Goal: Book appointment/travel/reservation

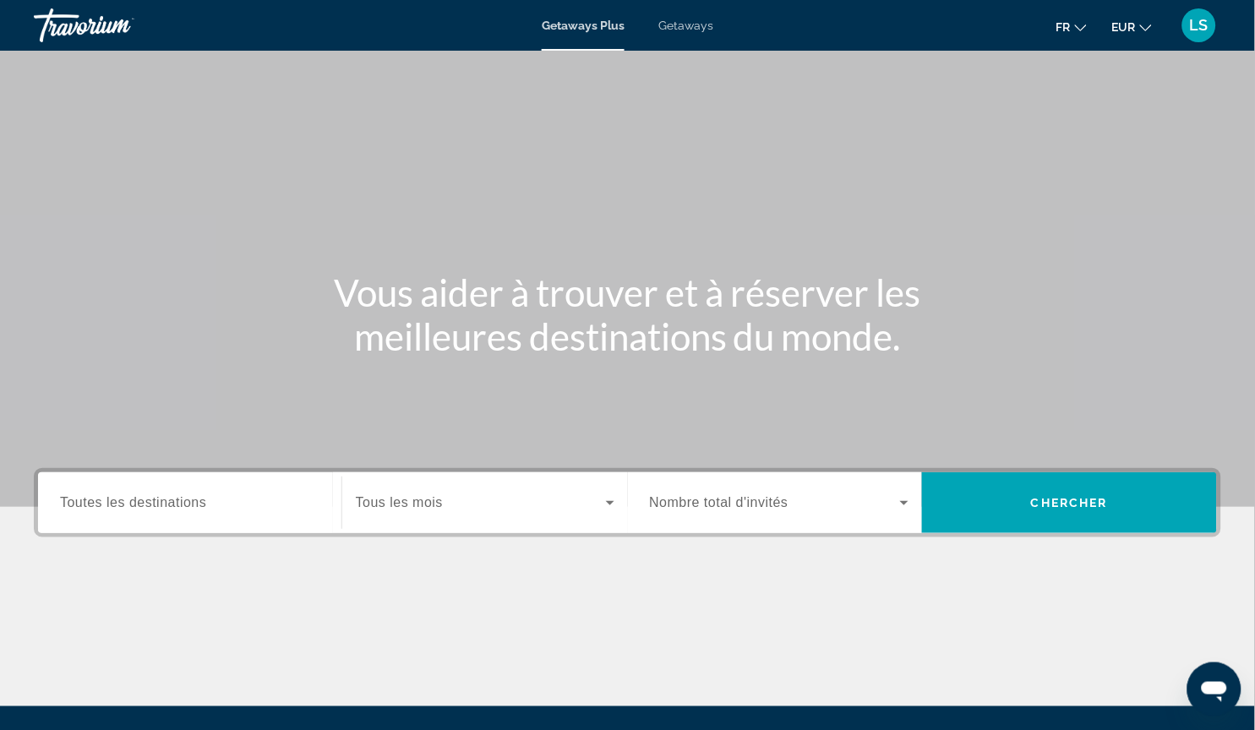
click at [210, 520] on div "Search widget" at bounding box center [189, 503] width 259 height 48
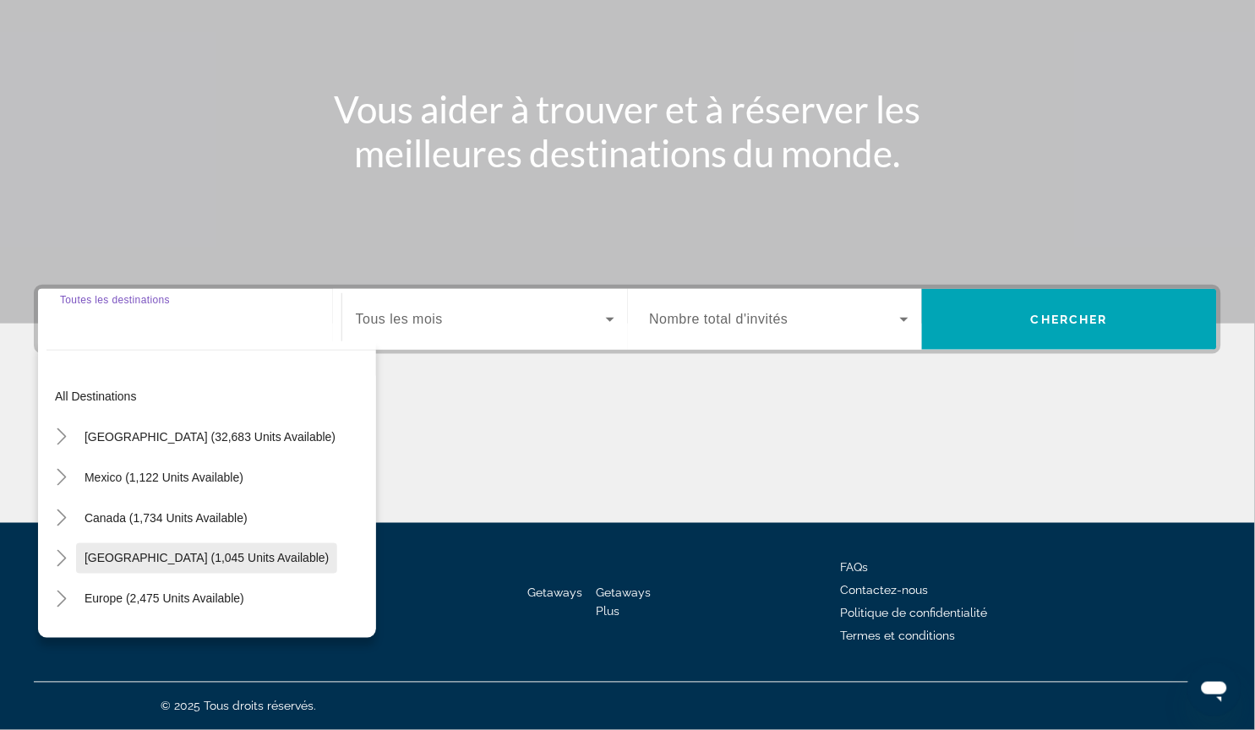
scroll to position [232, 0]
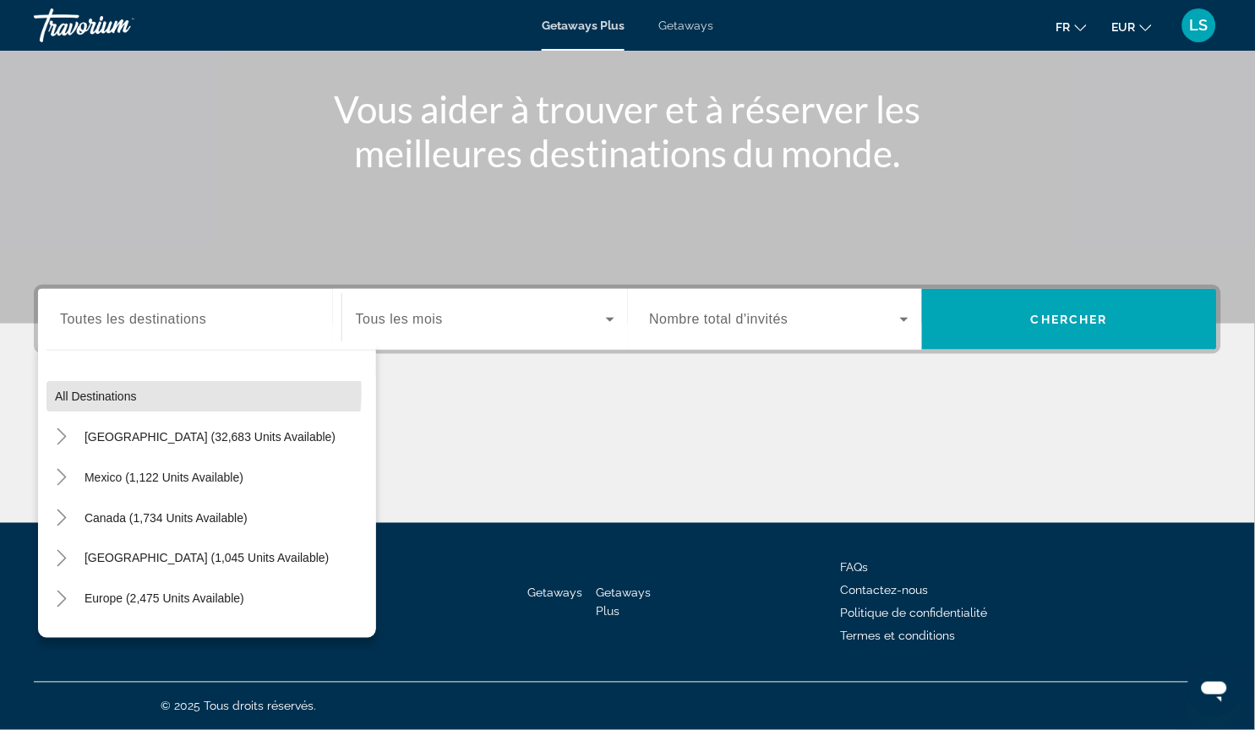
drag, startPoint x: 200, startPoint y: 376, endPoint x: 245, endPoint y: 363, distance: 46.5
click at [199, 376] on span "Search widget" at bounding box center [211, 396] width 330 height 41
type input "**********"
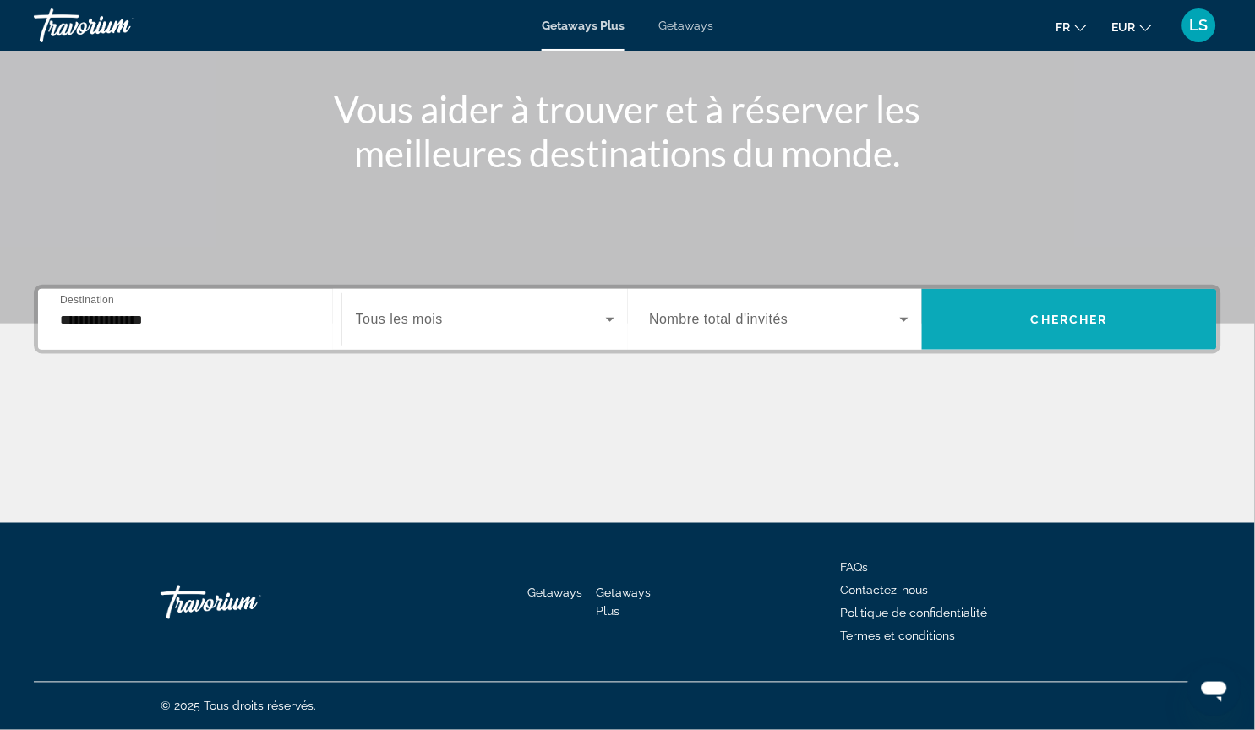
click at [1212, 299] on span "Search widget" at bounding box center [1069, 319] width 295 height 41
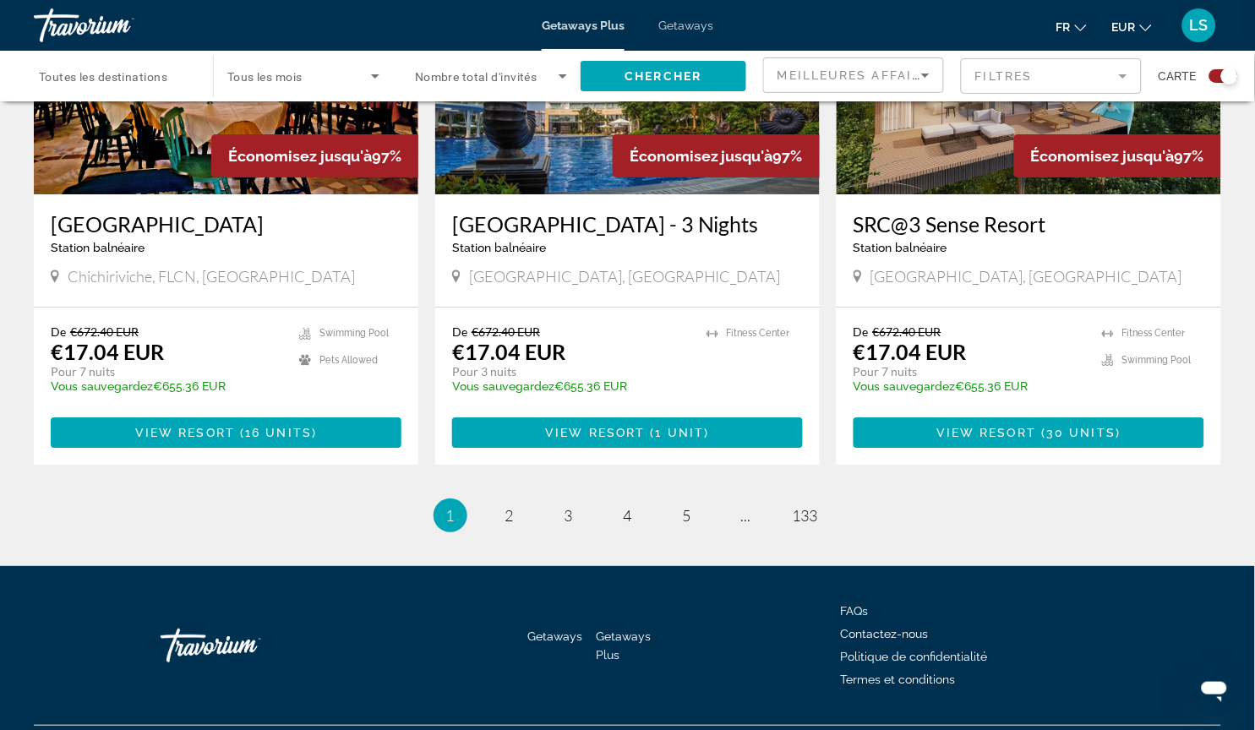
scroll to position [2694, 0]
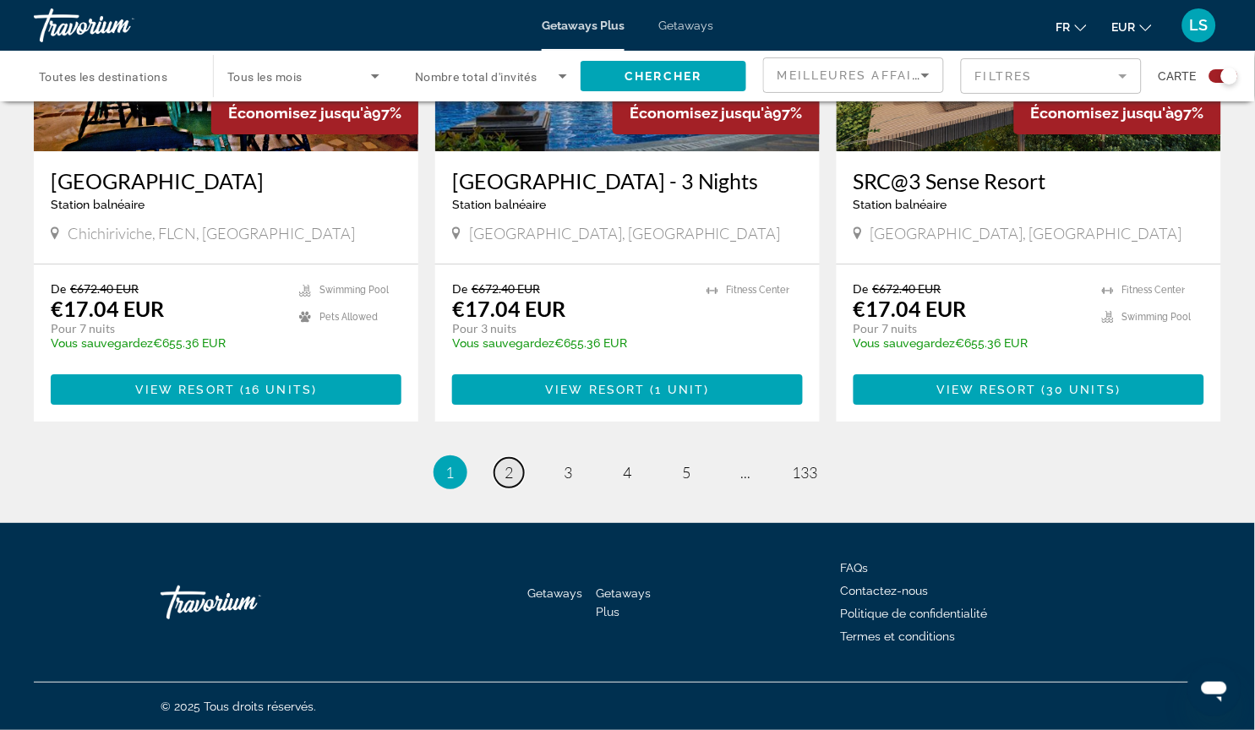
click at [505, 466] on span "2" at bounding box center [509, 472] width 8 height 19
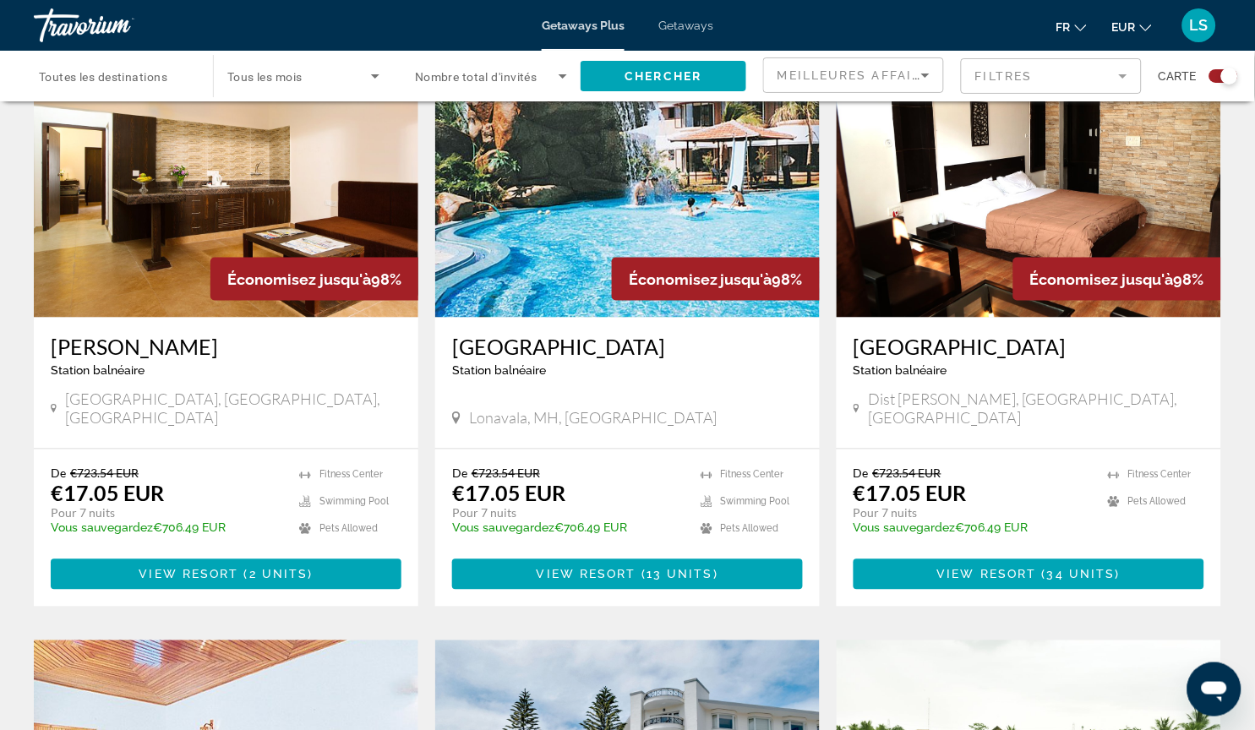
scroll to position [2480, 0]
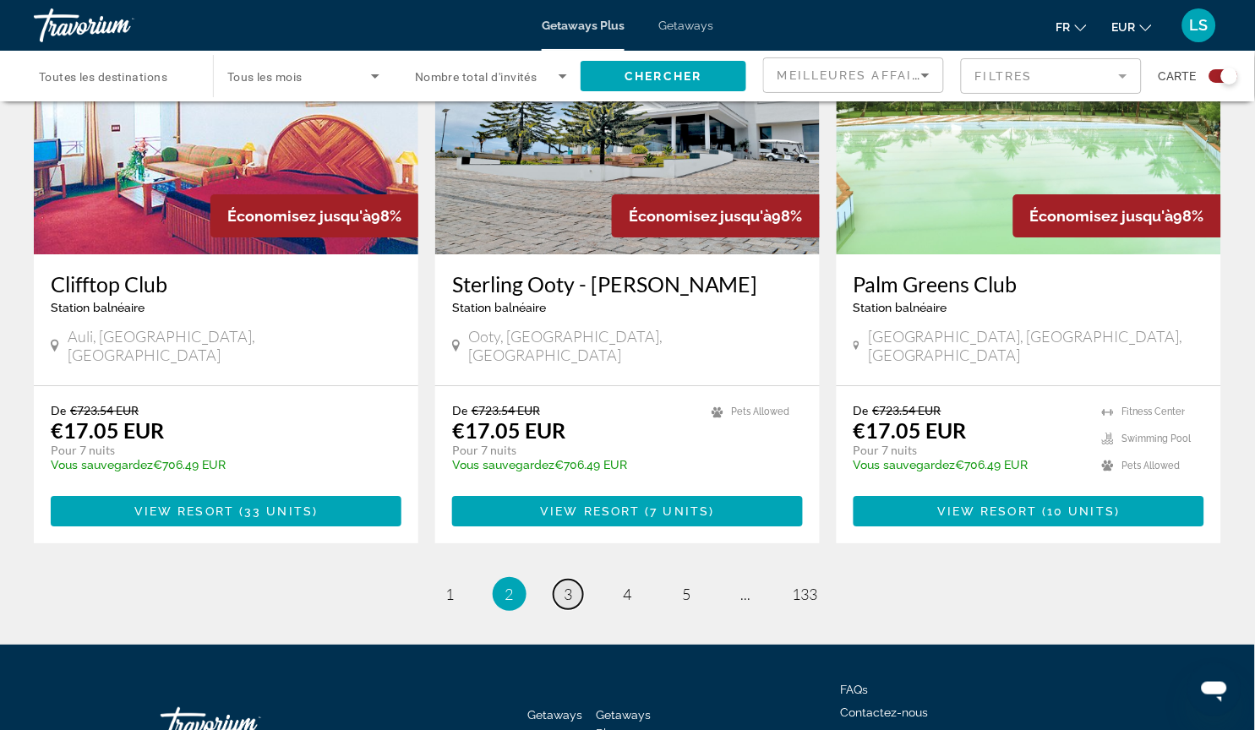
click at [556, 609] on link "page 3" at bounding box center [568, 595] width 30 height 30
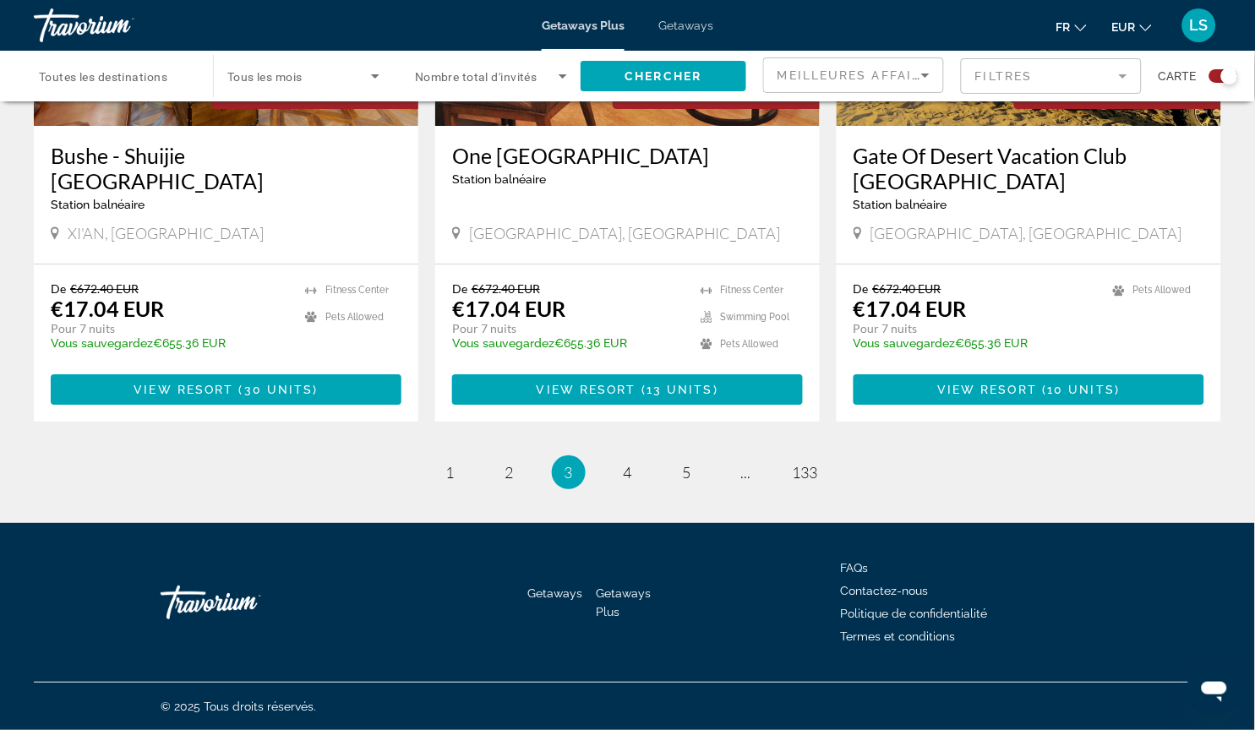
scroll to position [2554, 0]
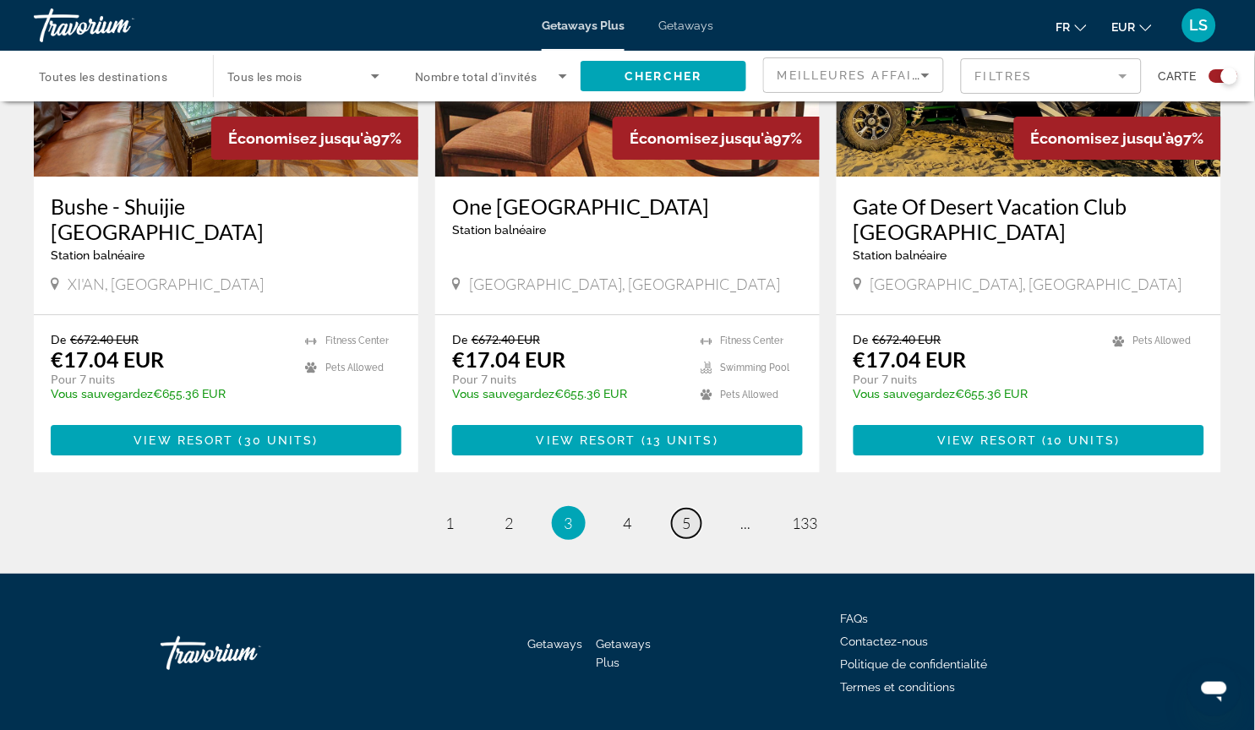
click at [700, 538] on link "page 5" at bounding box center [687, 524] width 30 height 30
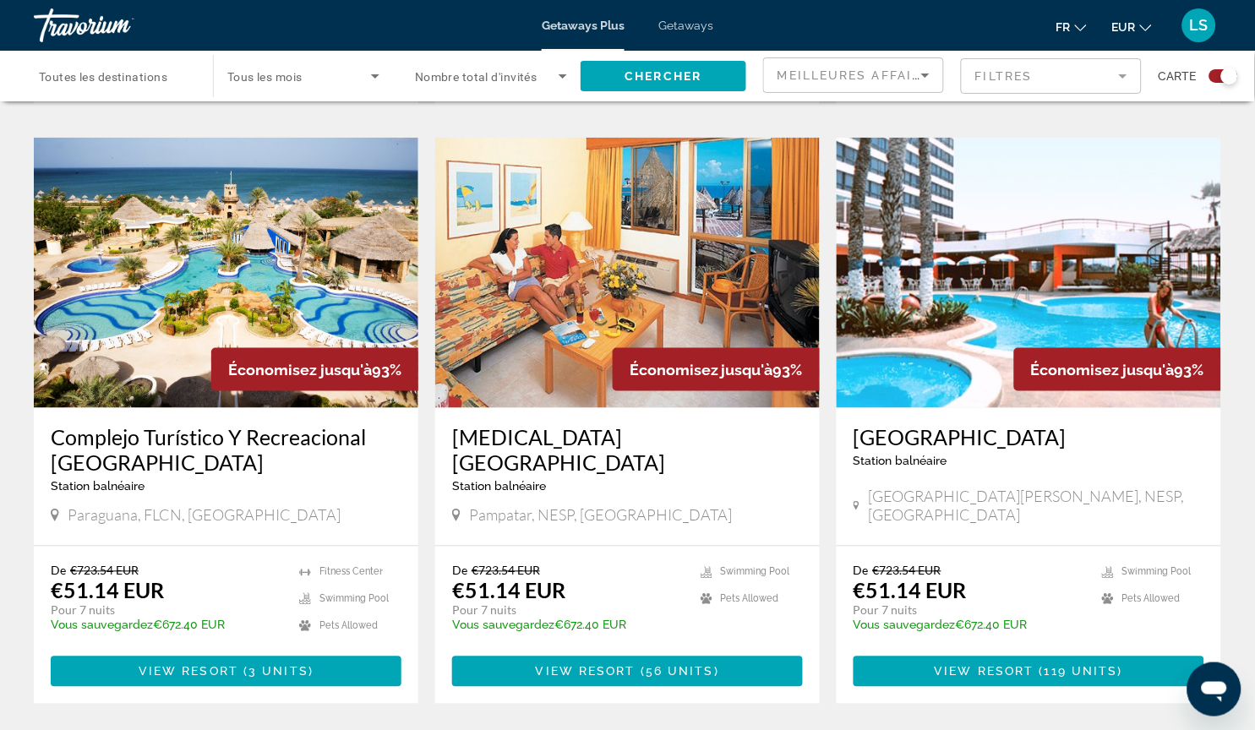
scroll to position [1762, 0]
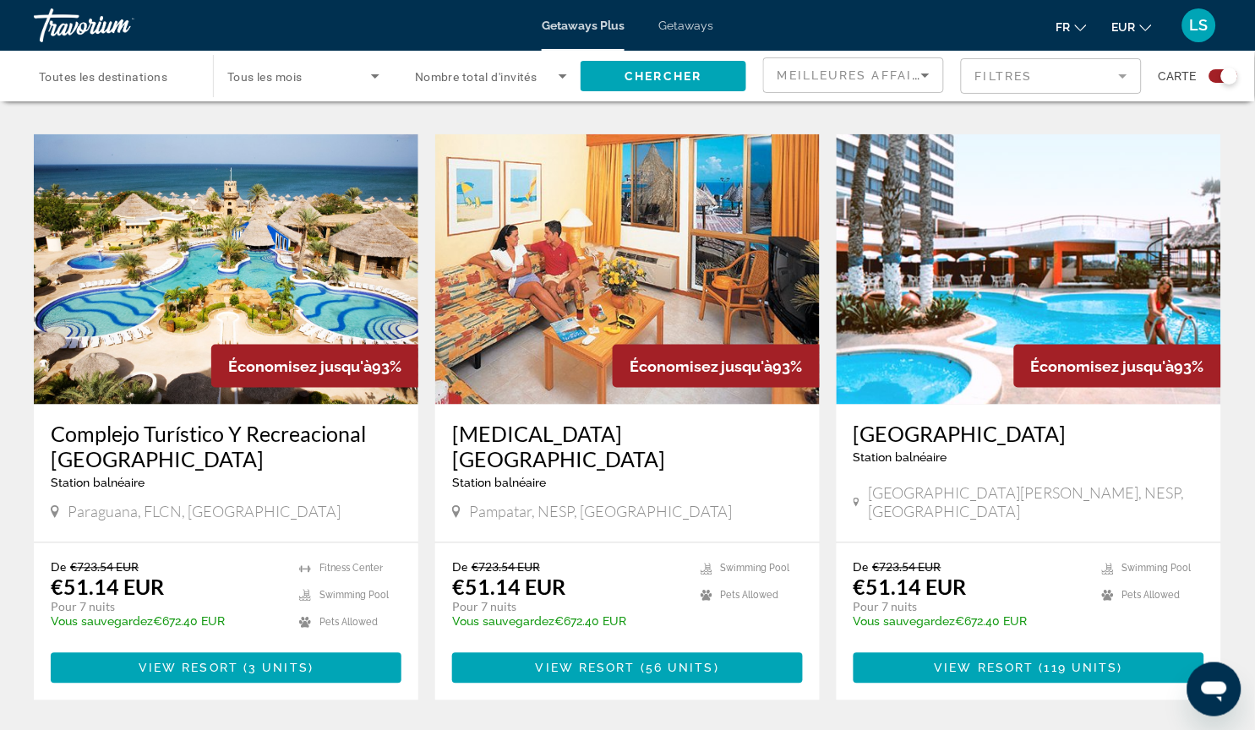
click at [160, 76] on span "Toutes les destinations" at bounding box center [103, 77] width 128 height 14
click at [160, 76] on input "Destination Toutes les destinations" at bounding box center [115, 77] width 152 height 20
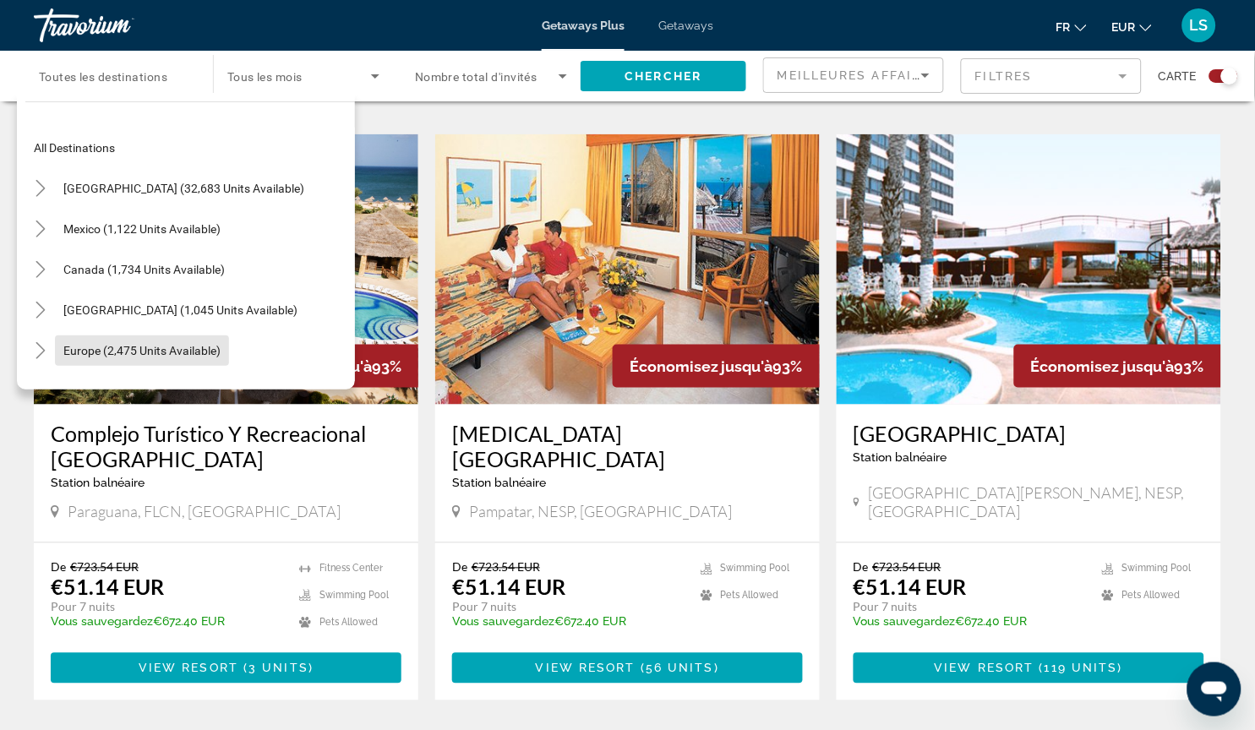
click at [202, 357] on span "Europe (2,475 units available)" at bounding box center [141, 351] width 157 height 14
type input "**********"
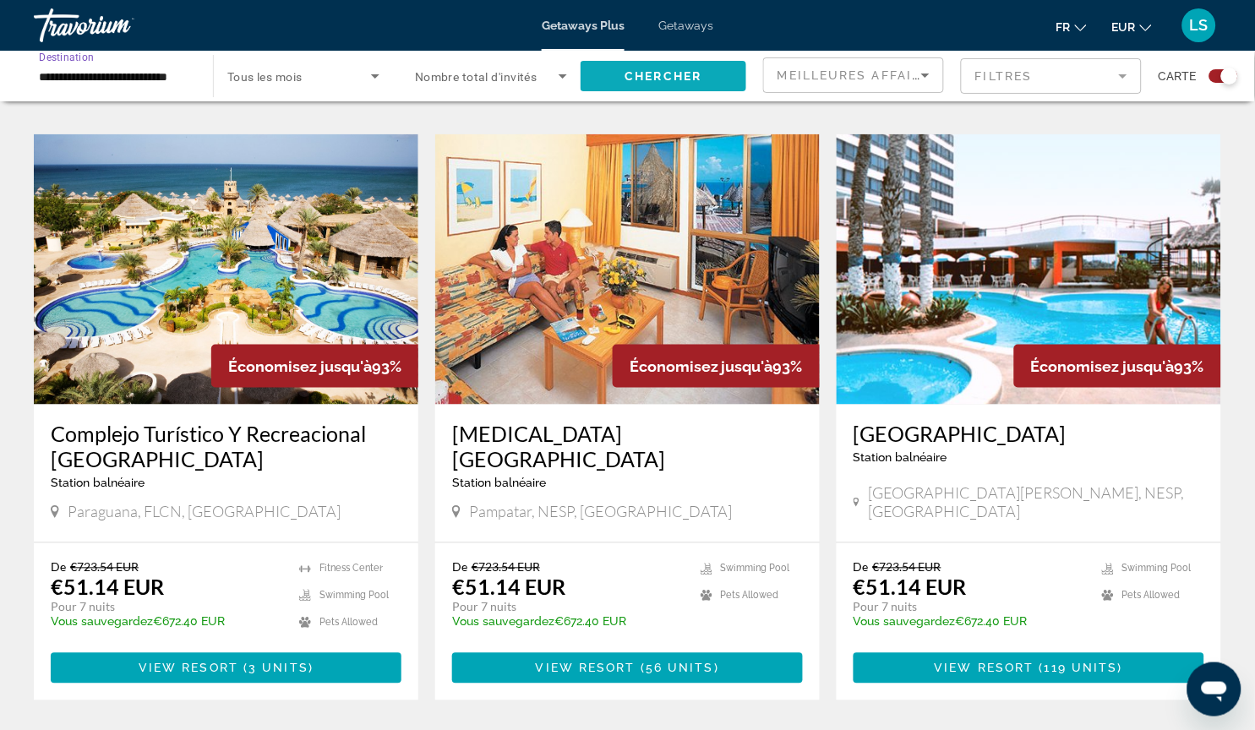
click at [646, 83] on span "Chercher" at bounding box center [663, 76] width 77 height 14
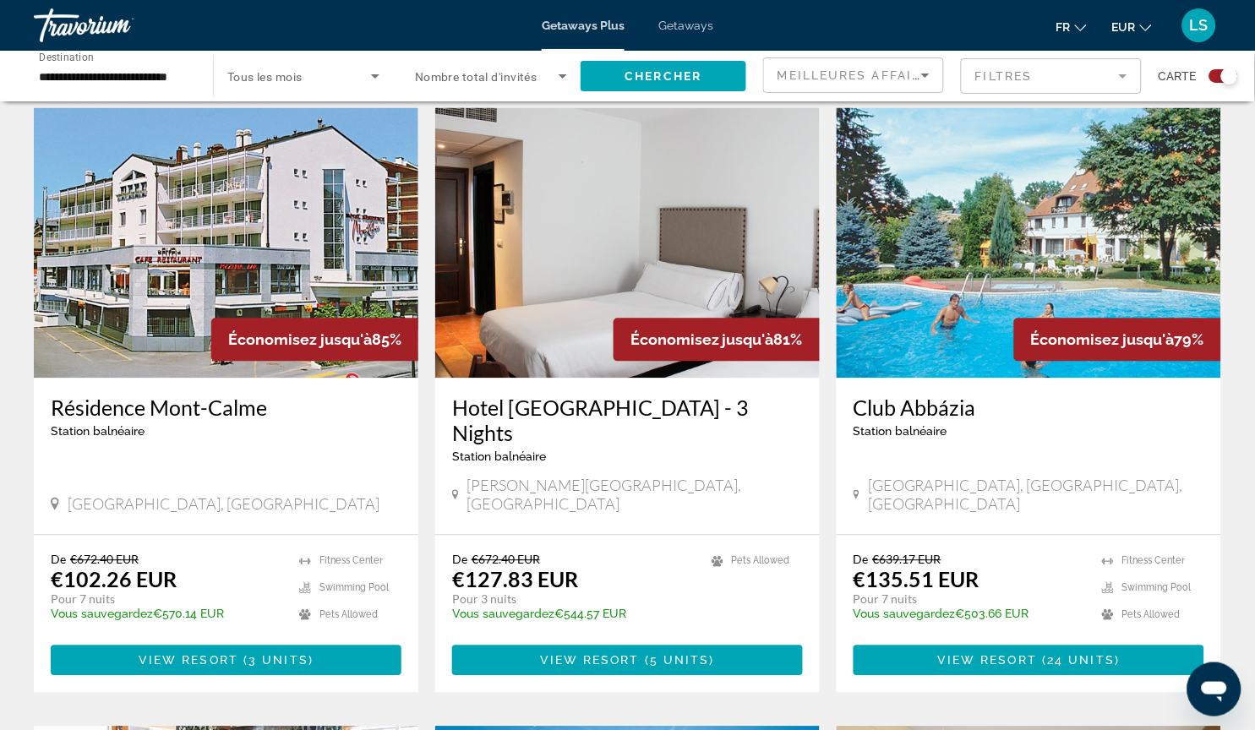
scroll to position [570, 0]
